Goal: Information Seeking & Learning: Learn about a topic

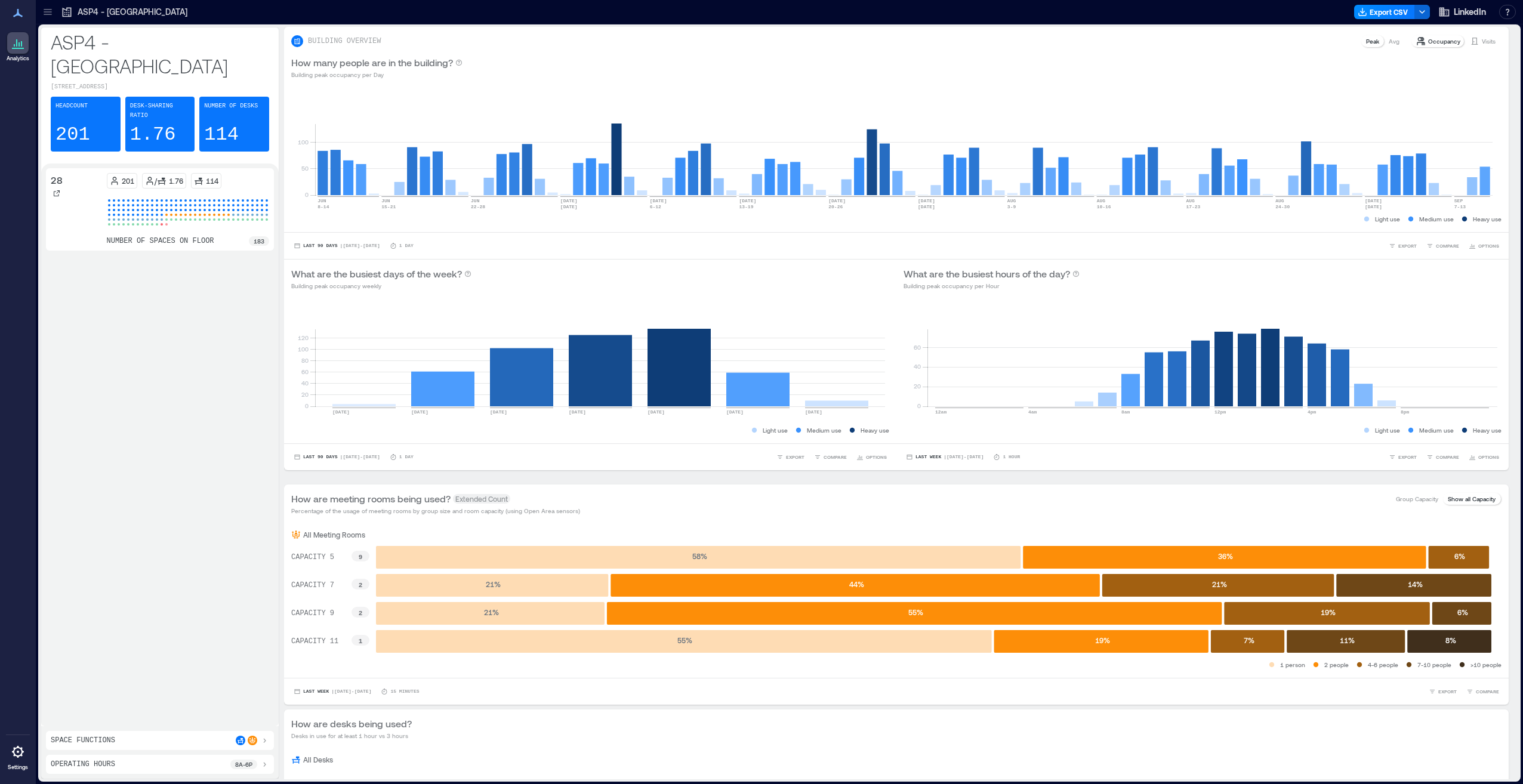
click at [57, 8] on div "ASP4 - [GEOGRAPHIC_DATA]" at bounding box center [124, 12] width 134 height 19
click at [48, 13] on icon at bounding box center [48, 12] width 12 height 12
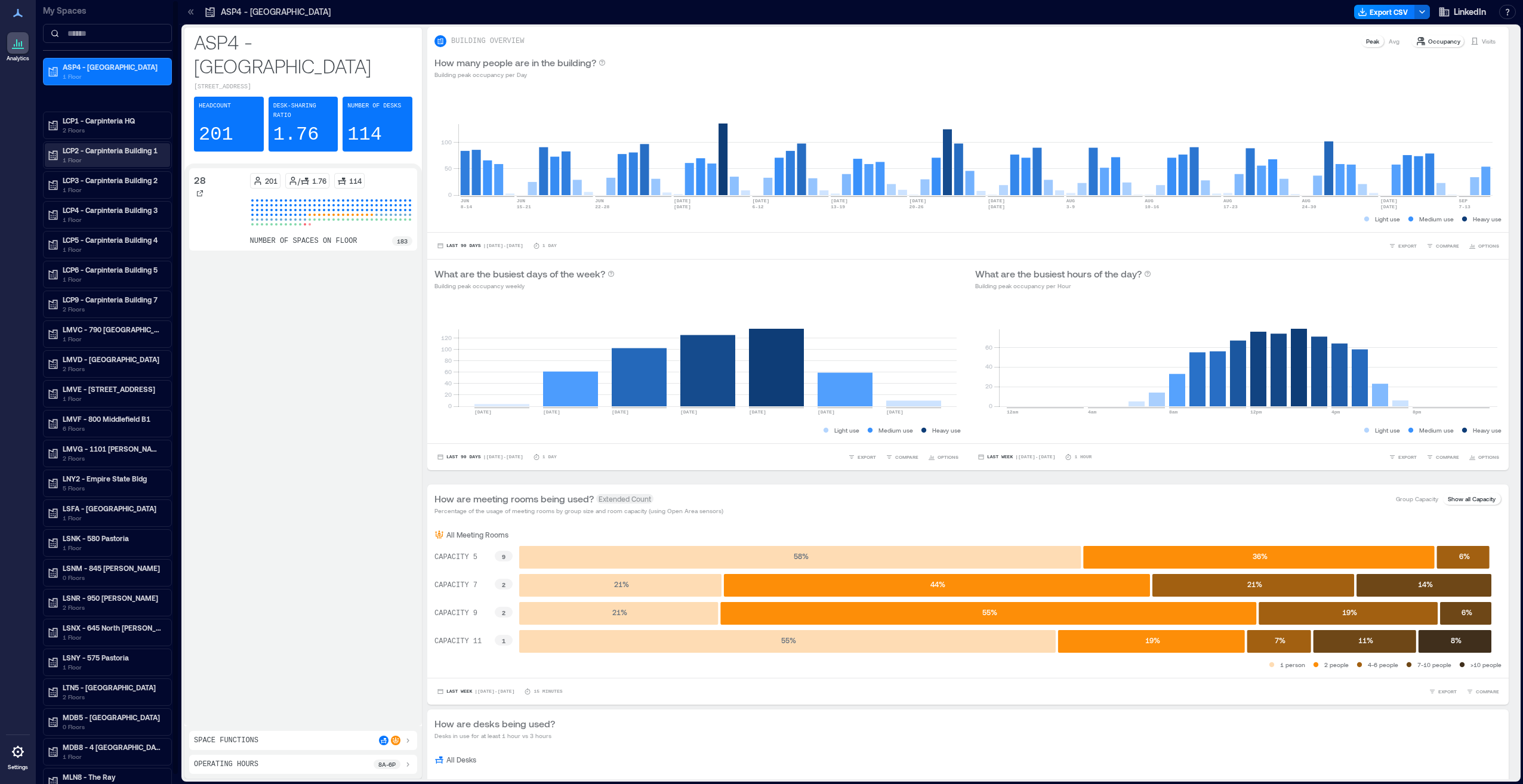
click at [114, 157] on p "1 Floor" at bounding box center [113, 160] width 101 height 10
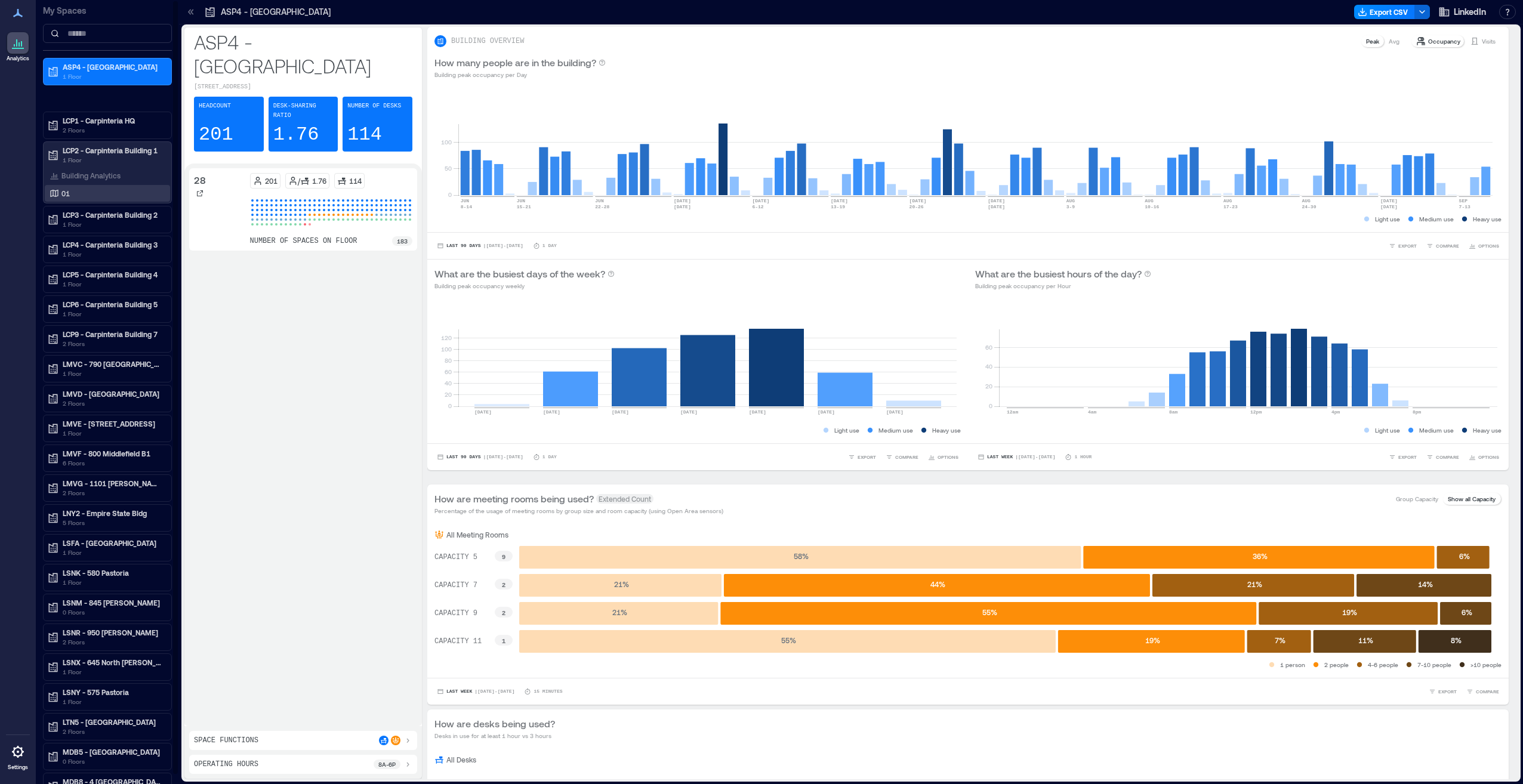
click at [101, 193] on div "01" at bounding box center [105, 193] width 116 height 12
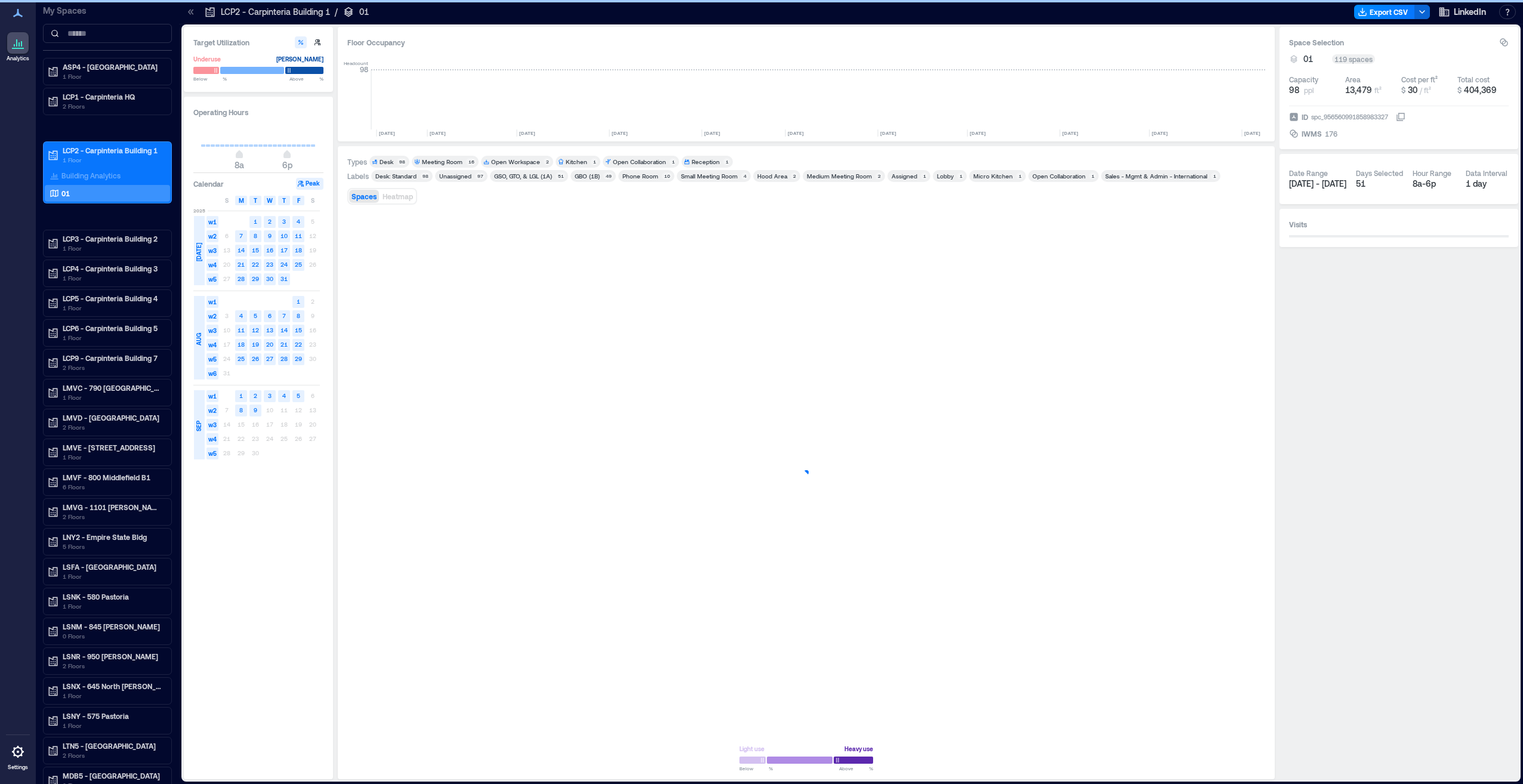
scroll to position [0, 2280]
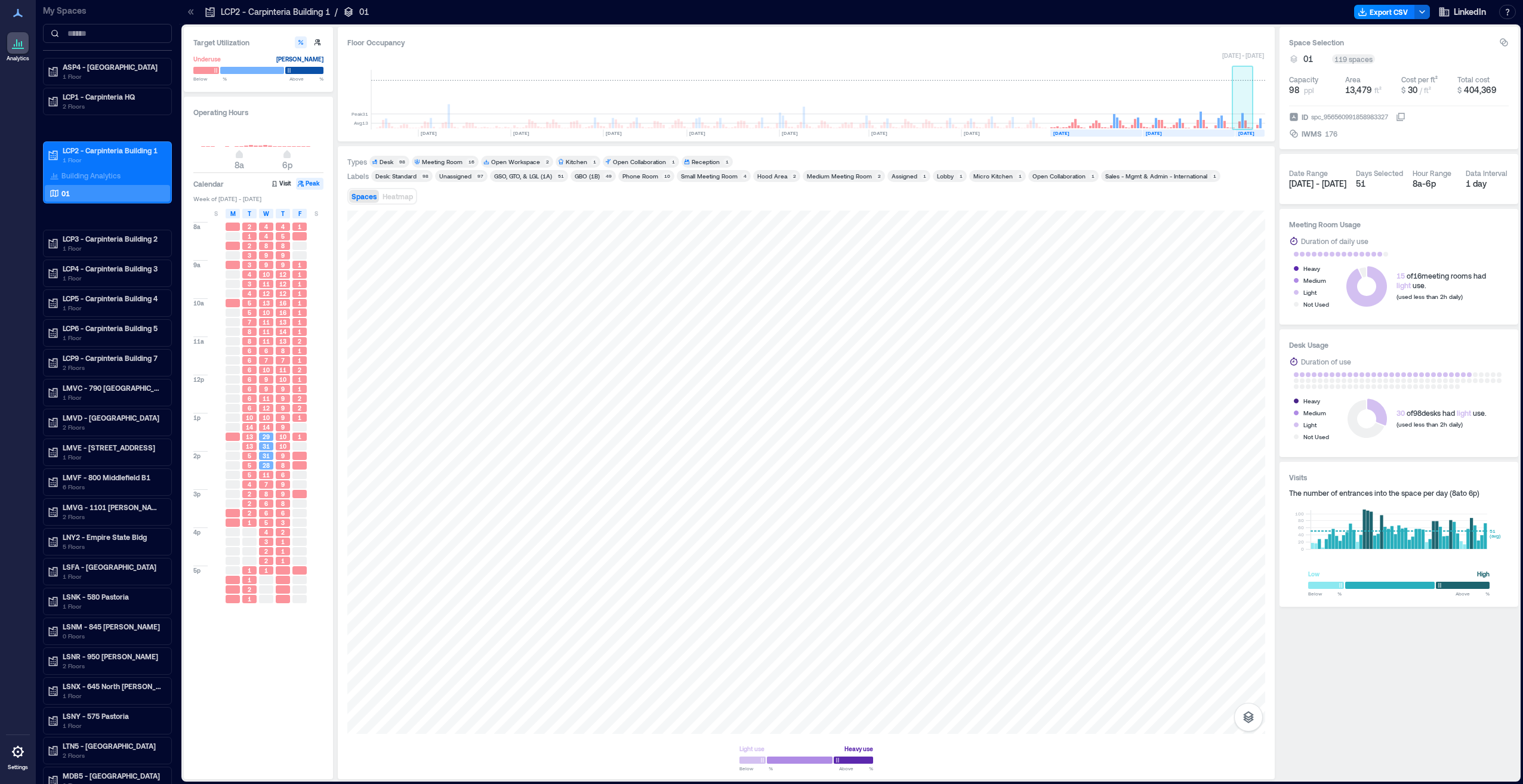
click at [1243, 108] on rect at bounding box center [1243, 99] width 21 height 60
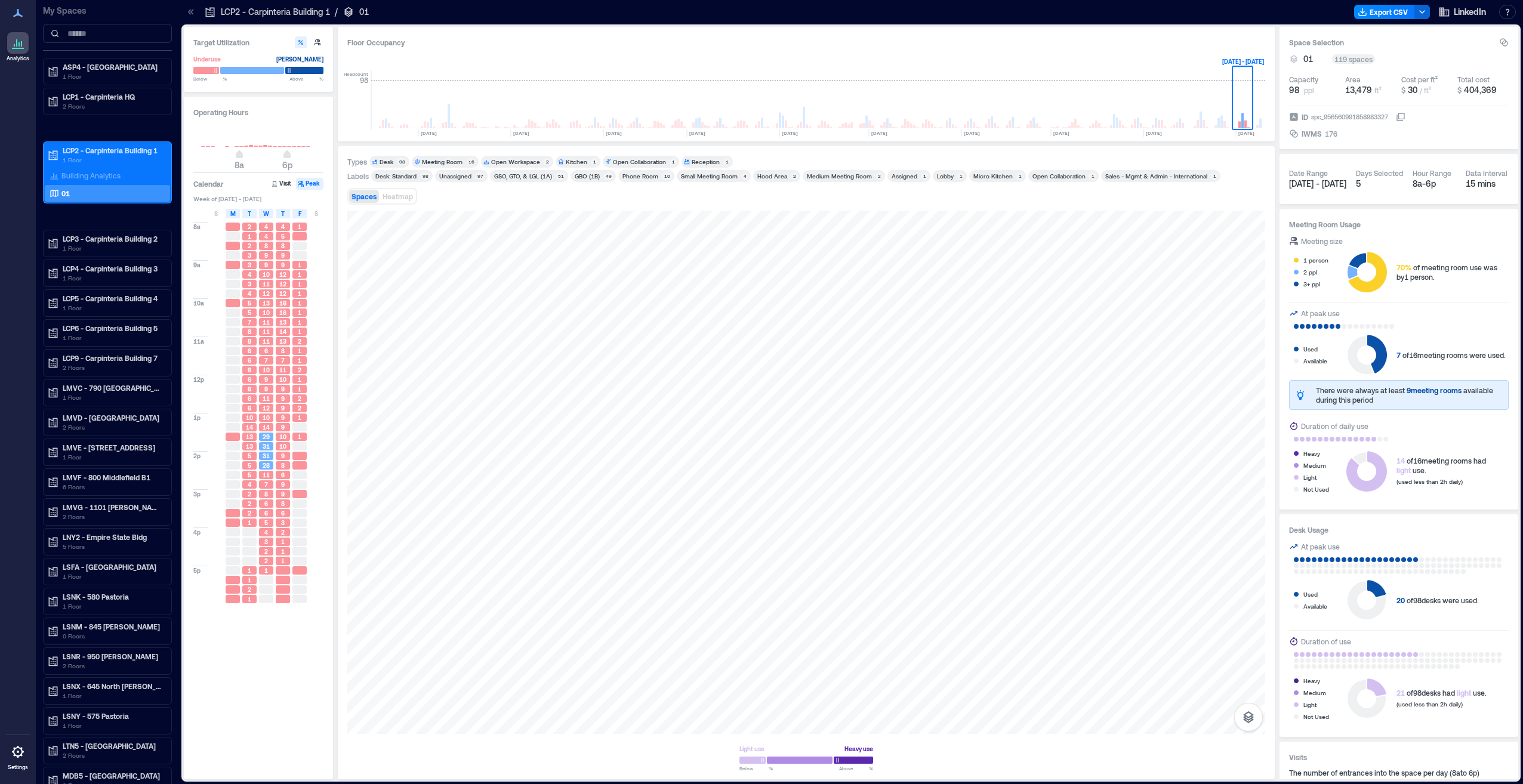
click at [264, 447] on span "31" at bounding box center [266, 446] width 7 height 8
click at [264, 447] on span "31" at bounding box center [266, 446] width 7 height 8
click at [386, 159] on div "Desk" at bounding box center [386, 162] width 14 height 8
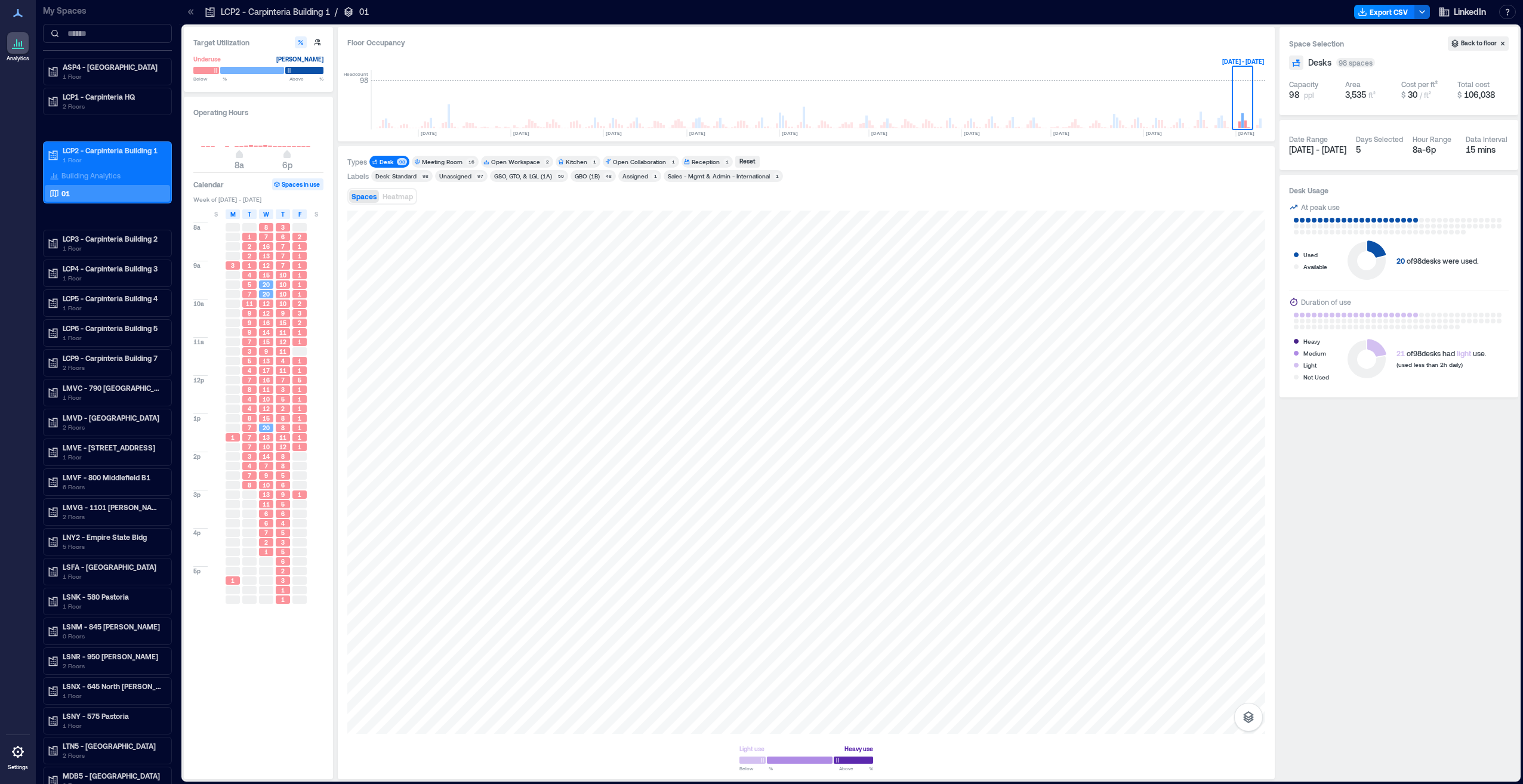
click at [461, 175] on div "Unassigned" at bounding box center [455, 176] width 33 height 8
click at [461, 175] on div "Unassigned" at bounding box center [455, 176] width 33 height 8
click at [394, 163] on div "Desk" at bounding box center [387, 162] width 16 height 8
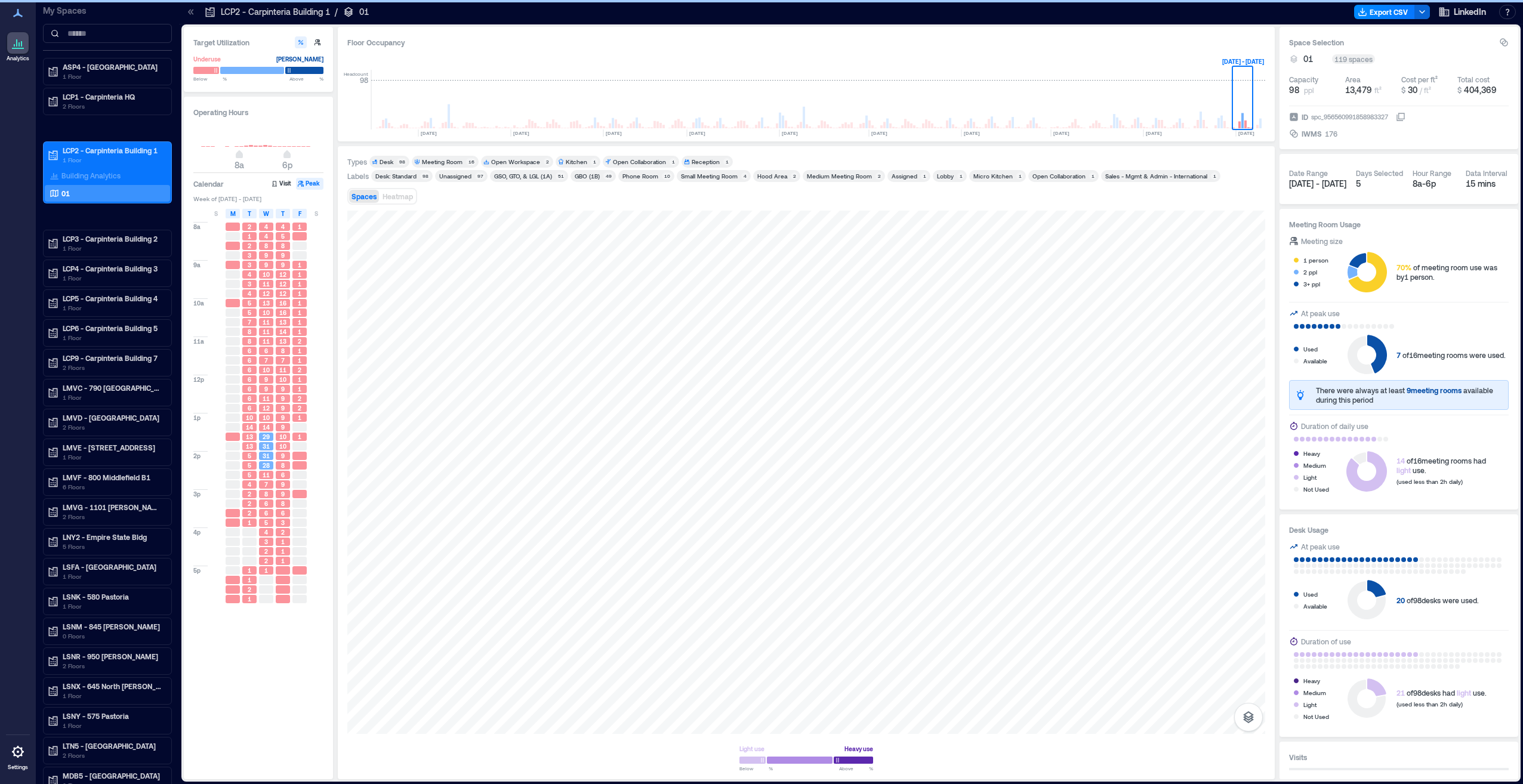
click at [711, 173] on div "Small Meeting Room" at bounding box center [709, 176] width 57 height 8
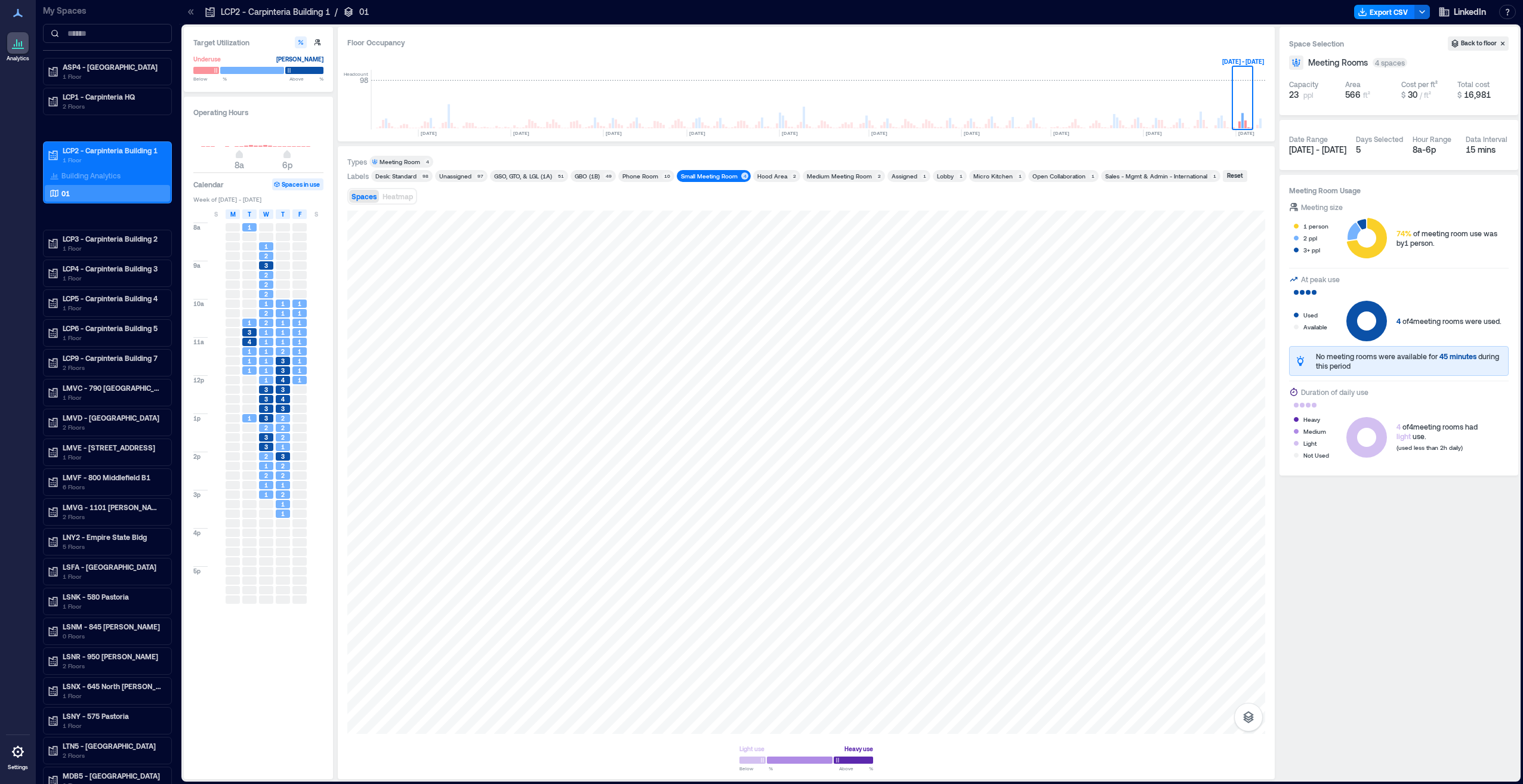
click at [707, 177] on div "Small Meeting Room" at bounding box center [709, 176] width 57 height 8
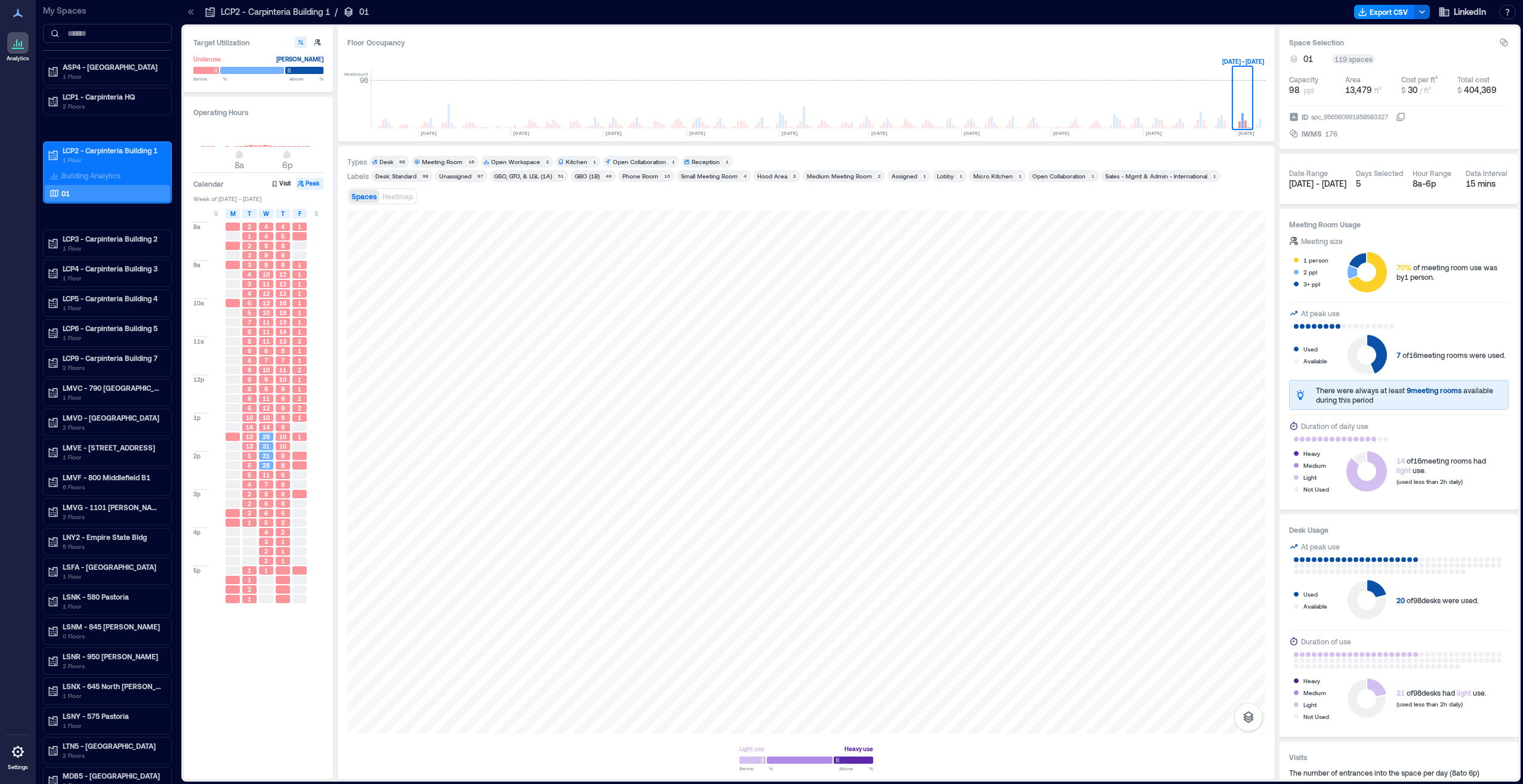
click at [943, 178] on div "Lobby" at bounding box center [945, 176] width 17 height 8
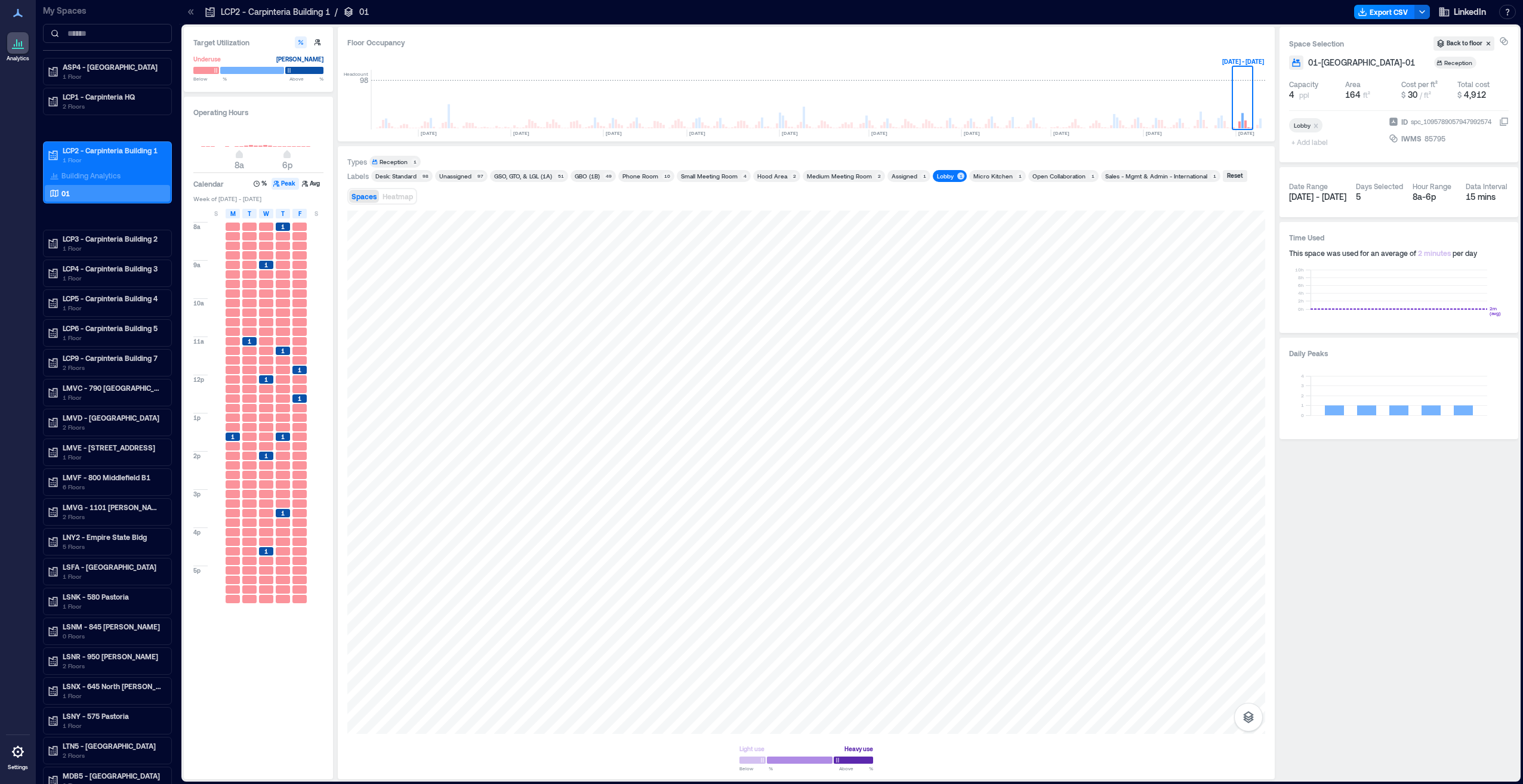
click at [943, 178] on div "Lobby" at bounding box center [945, 176] width 17 height 8
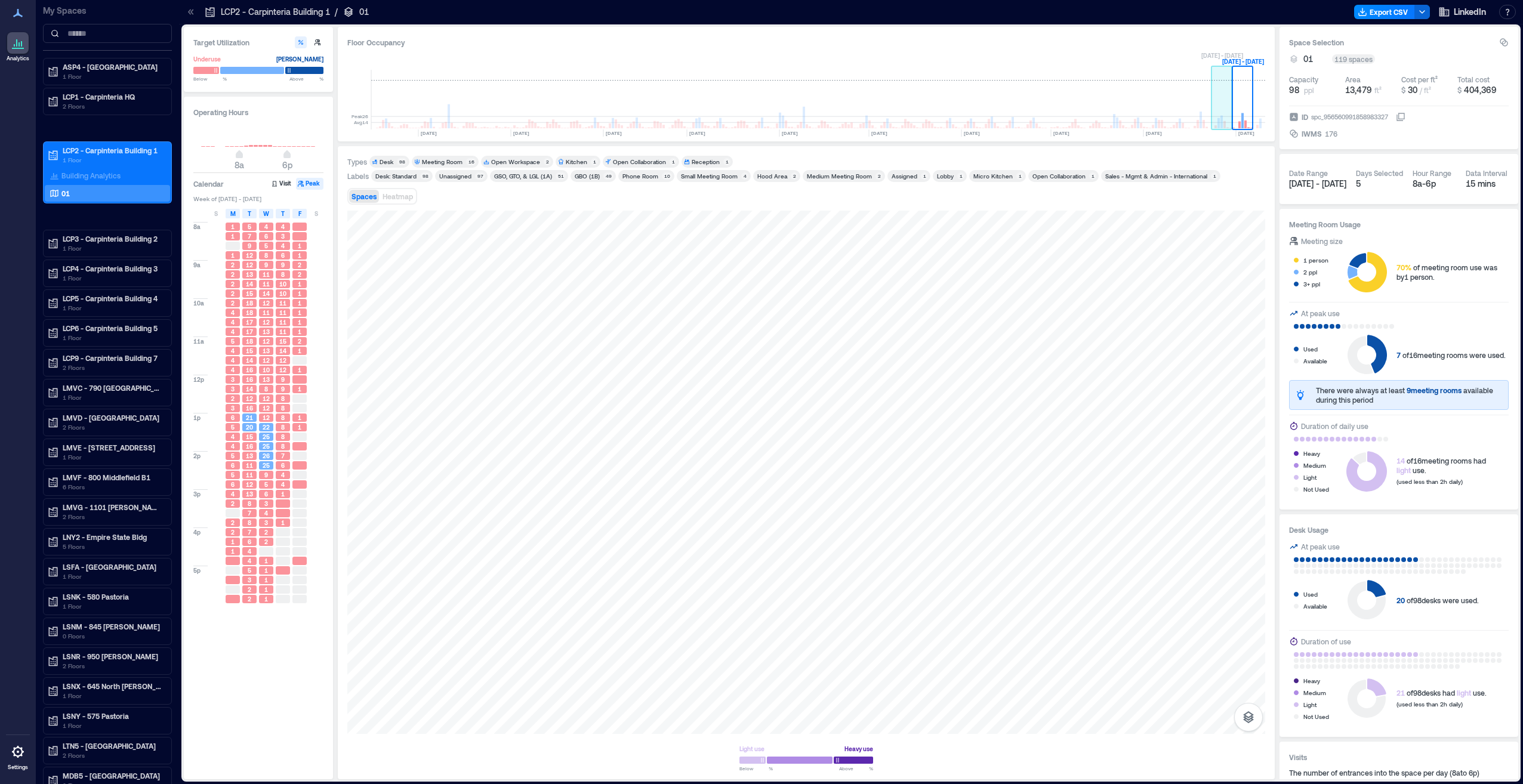
click at [1223, 107] on rect at bounding box center [1222, 99] width 21 height 60
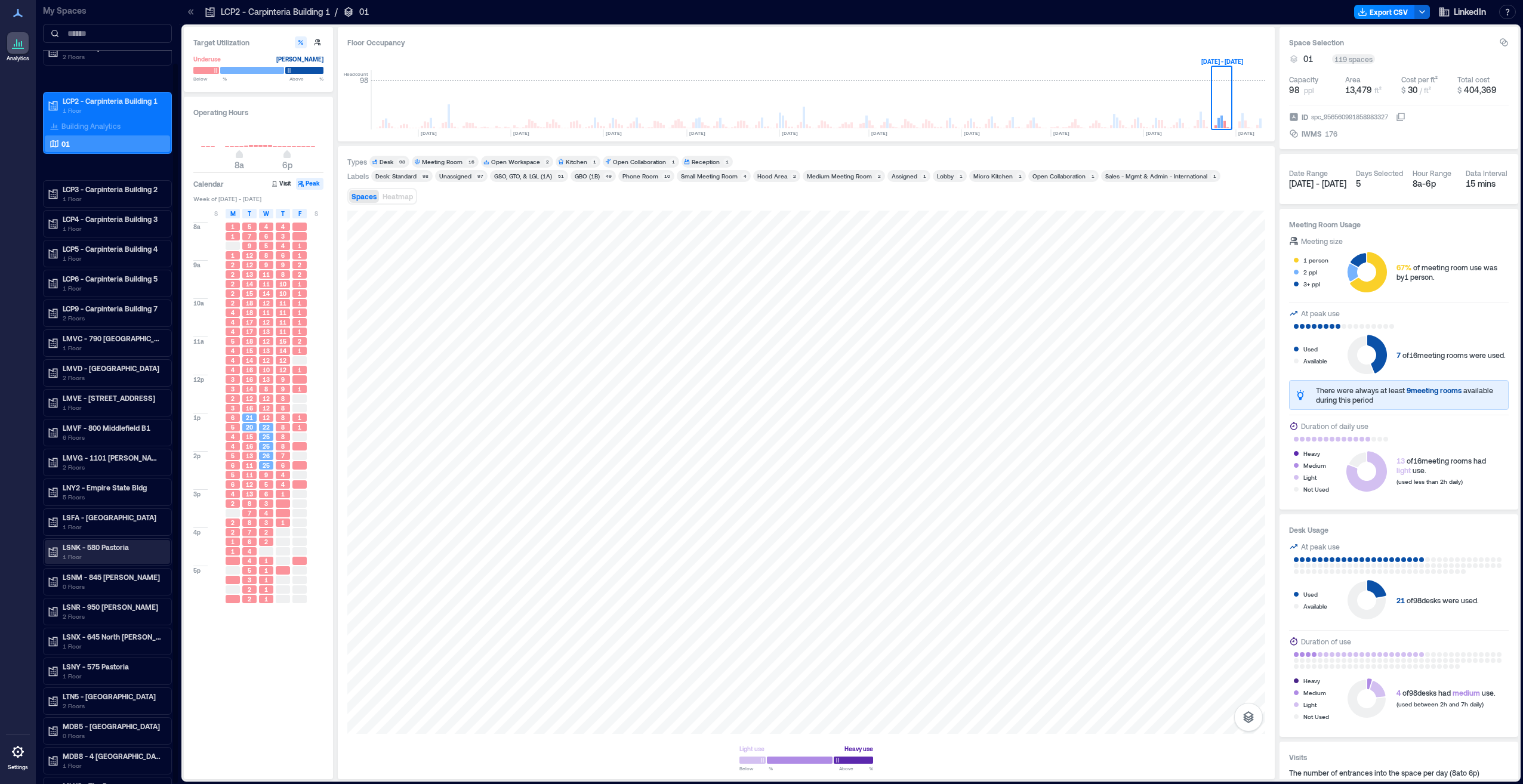
scroll to position [70, 0]
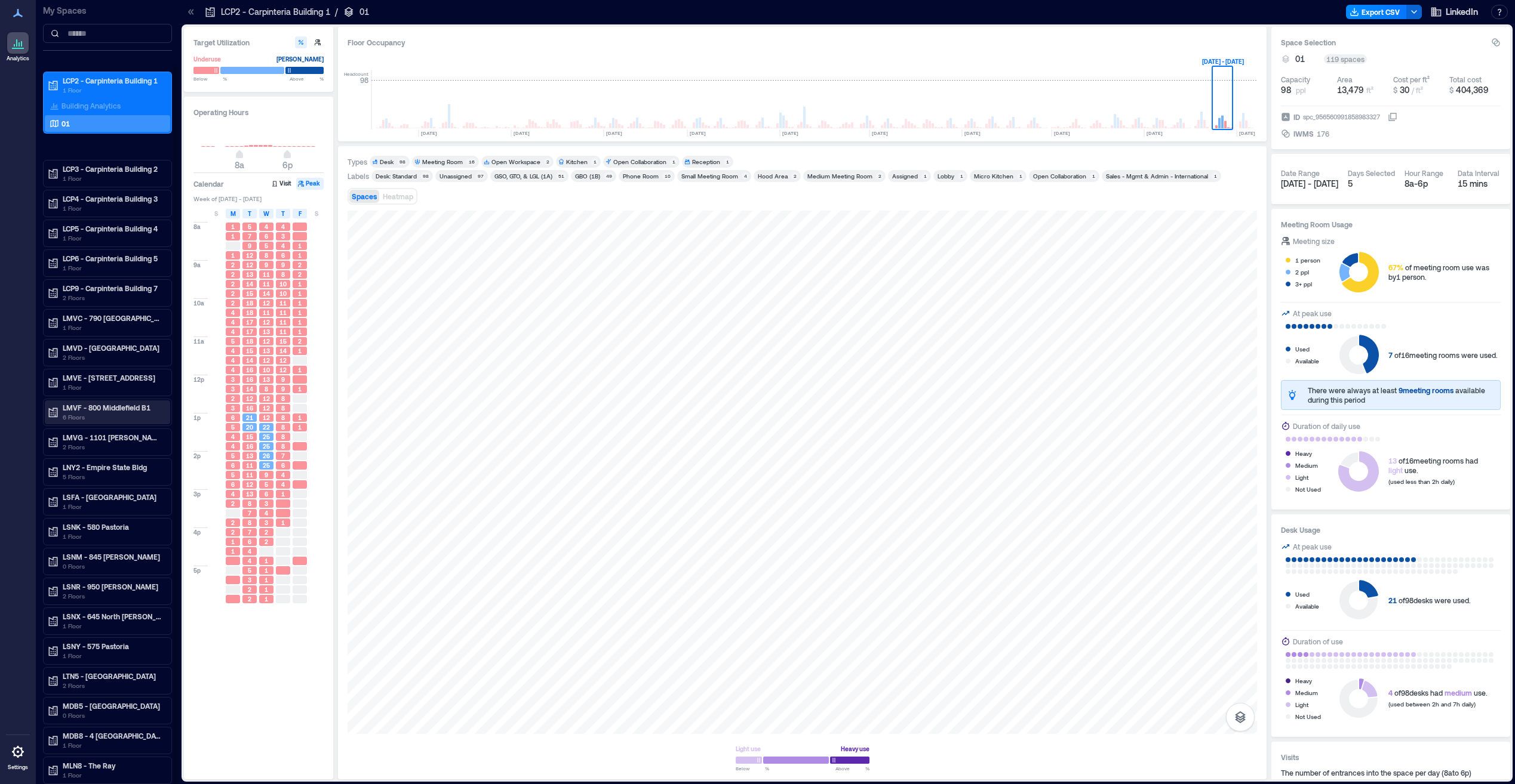
click at [118, 408] on p "LMVF - 800 Middlefield B1" at bounding box center [113, 408] width 101 height 10
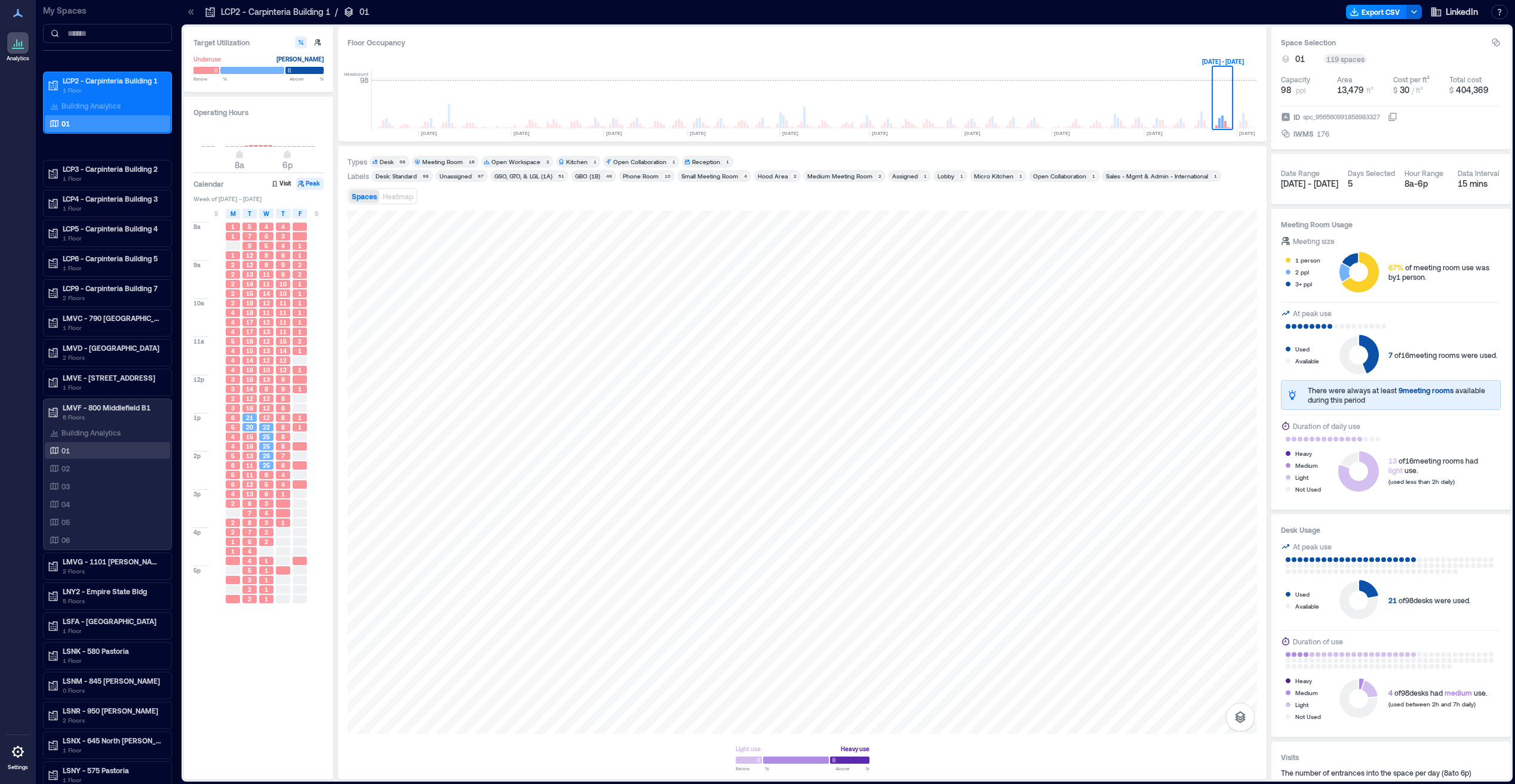
click at [93, 452] on div "01" at bounding box center [105, 450] width 116 height 12
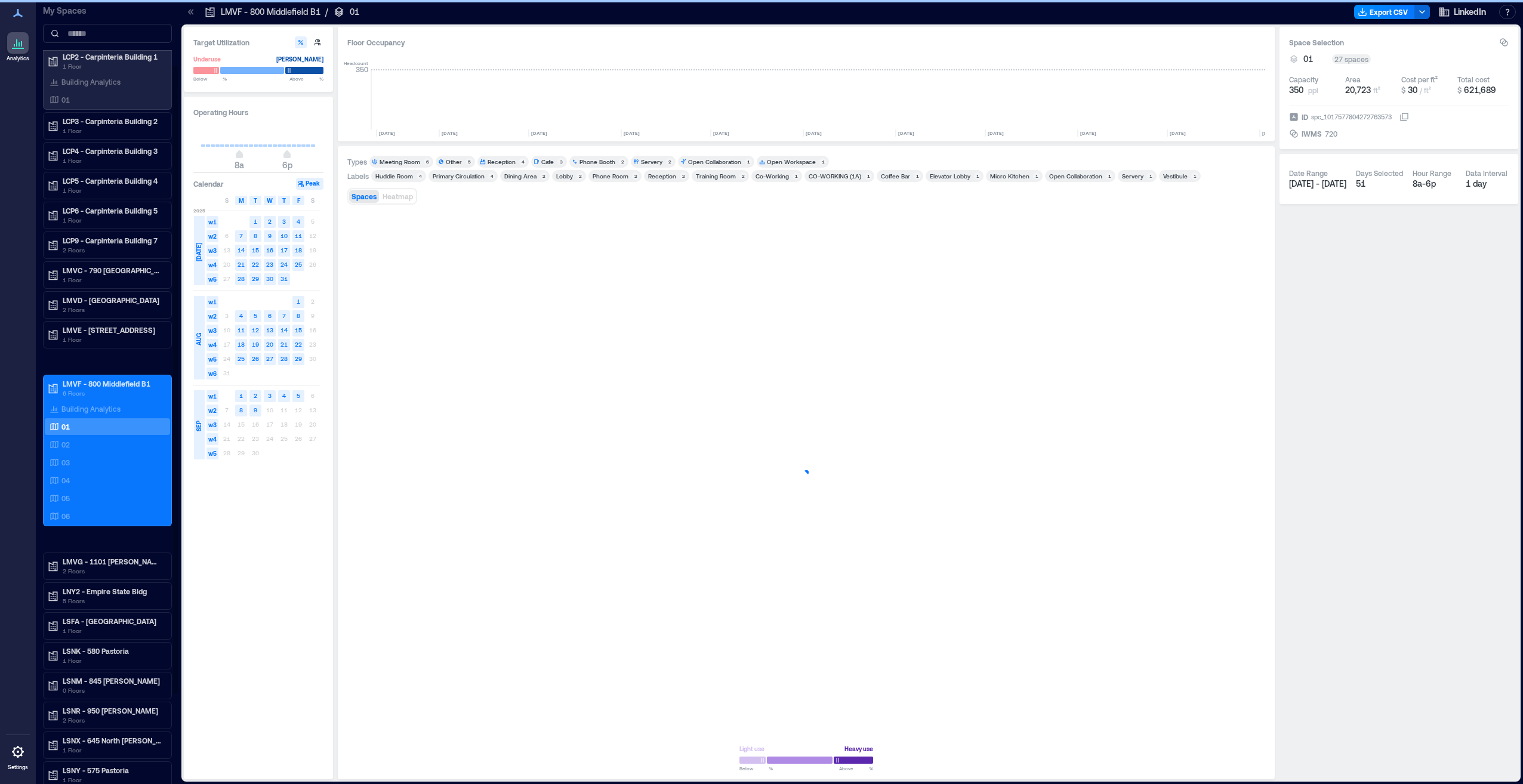
scroll to position [0, 2931]
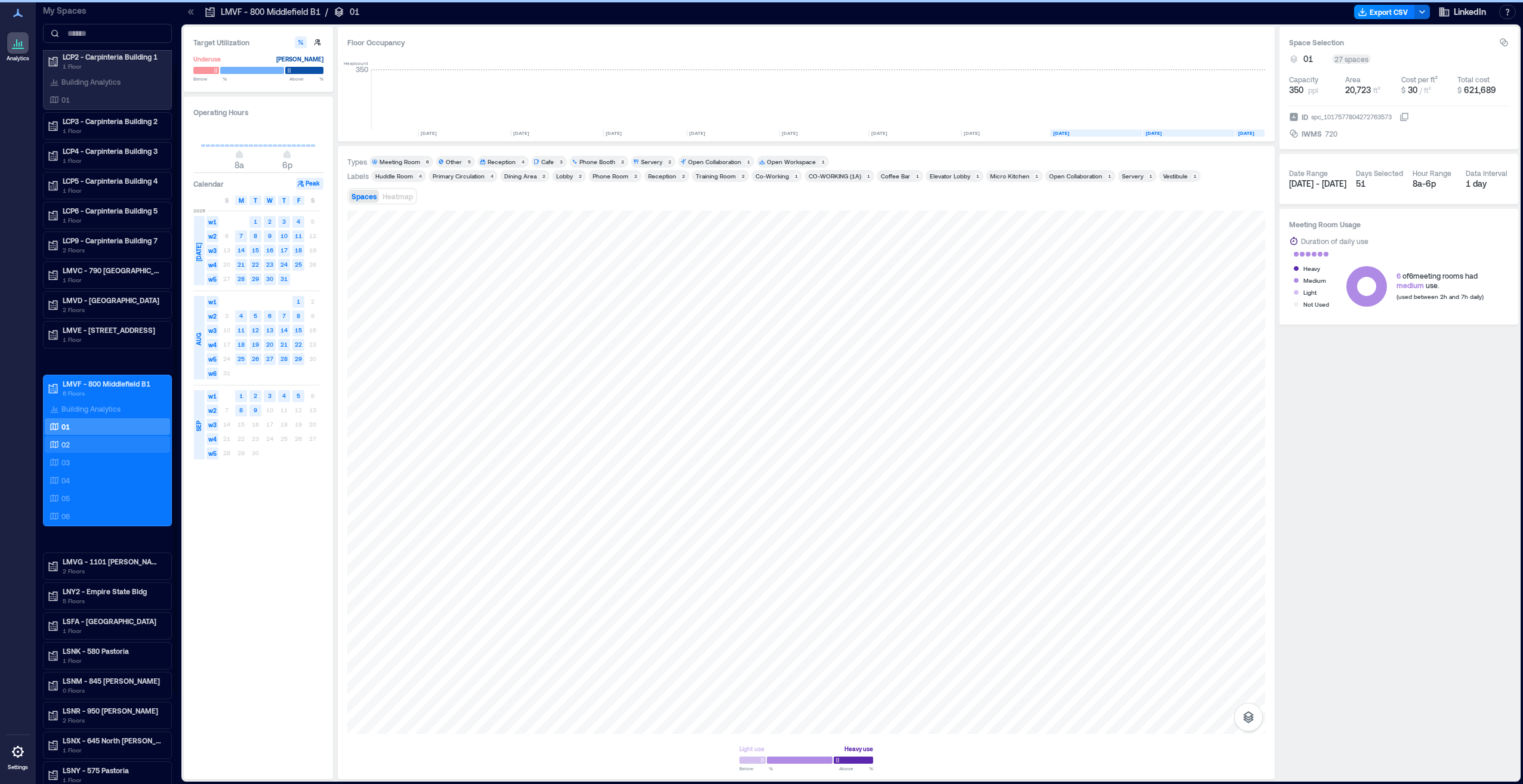
click at [66, 443] on p "02" at bounding box center [66, 444] width 8 height 10
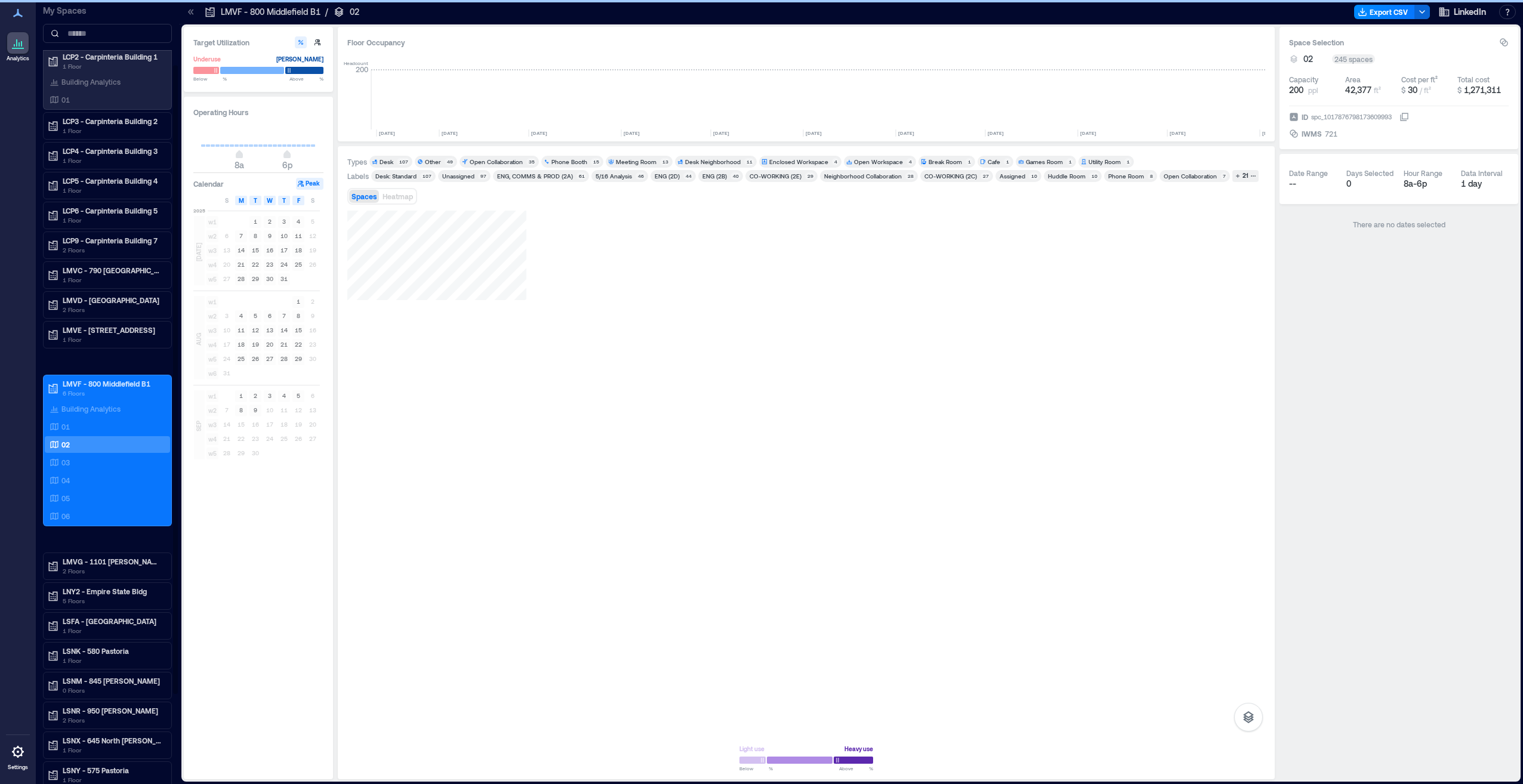
scroll to position [0, 2931]
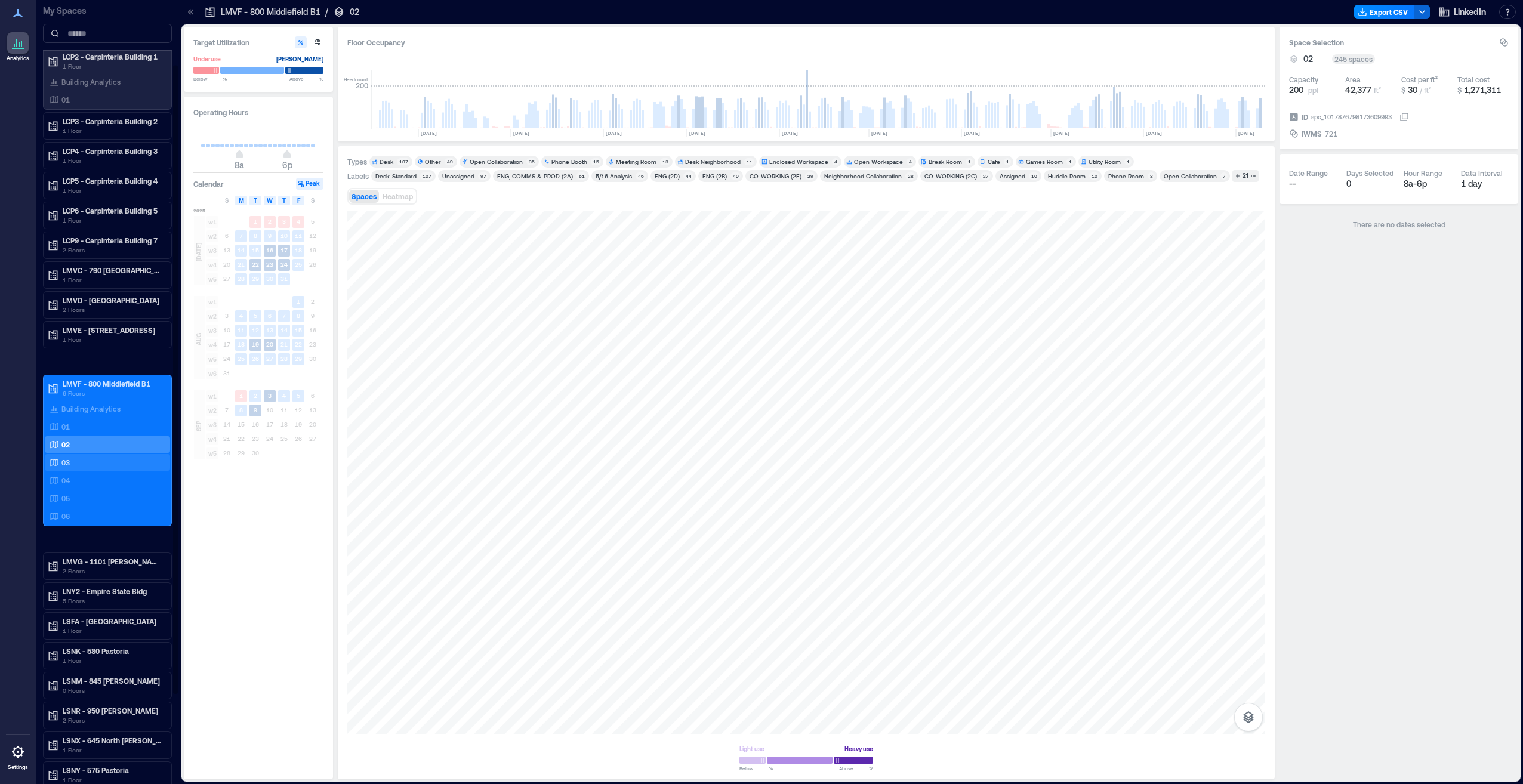
click at [66, 461] on p "03" at bounding box center [66, 462] width 8 height 10
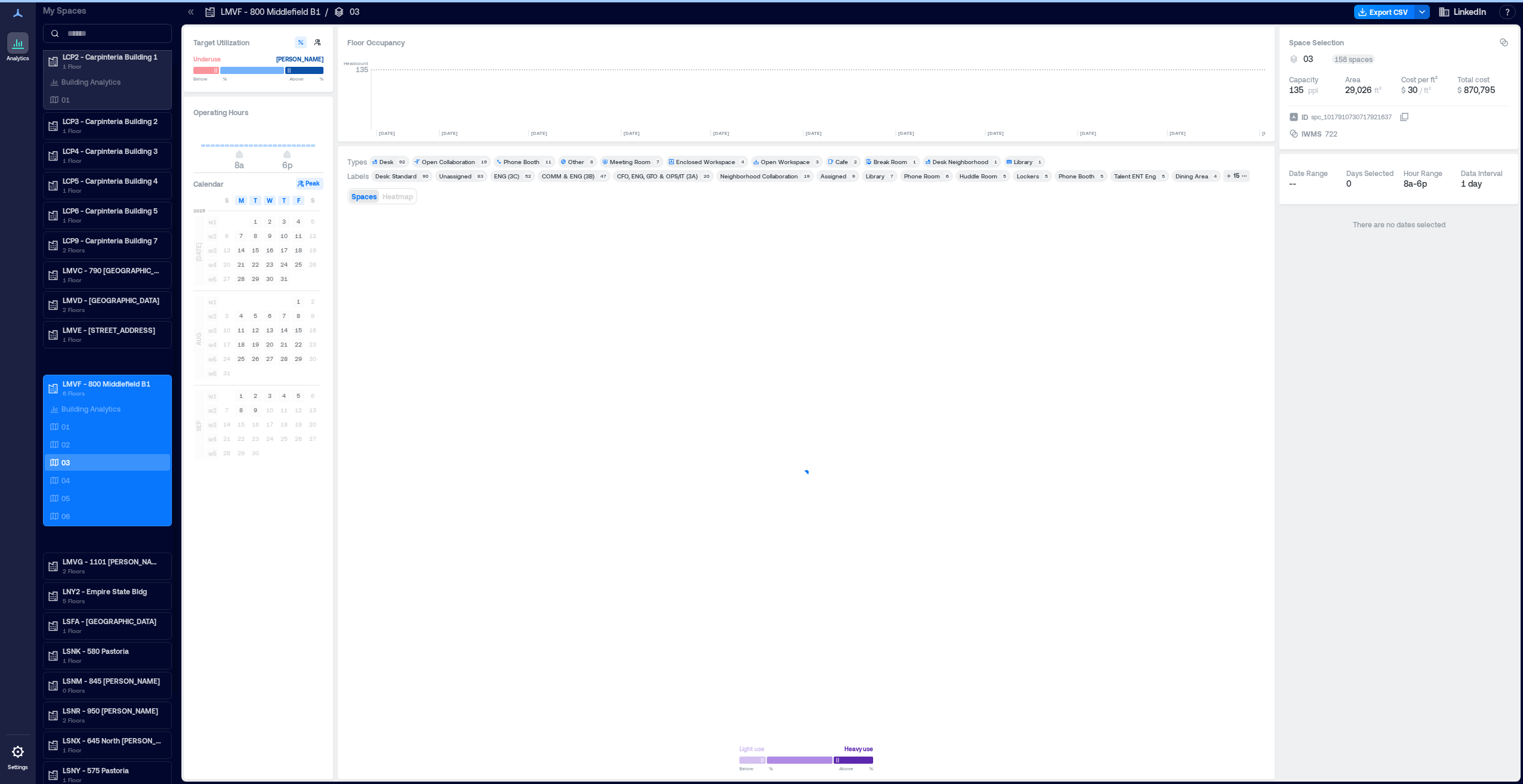
scroll to position [0, 2931]
